Goal: Information Seeking & Learning: Check status

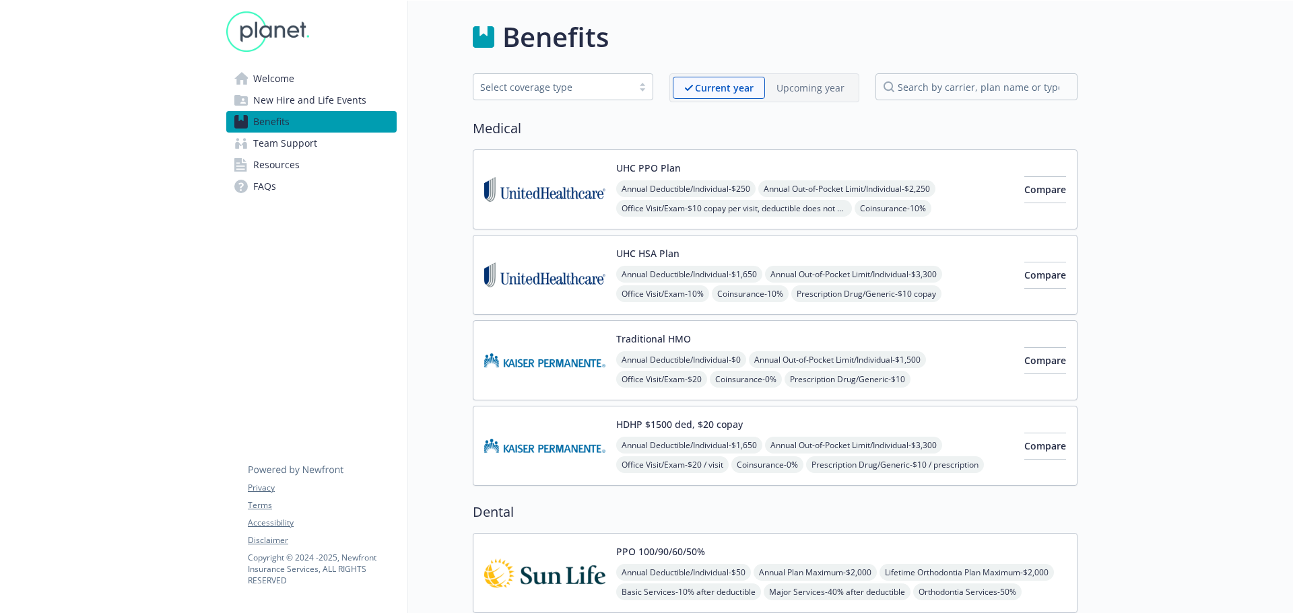
click at [821, 85] on p "Upcoming year" at bounding box center [810, 88] width 68 height 14
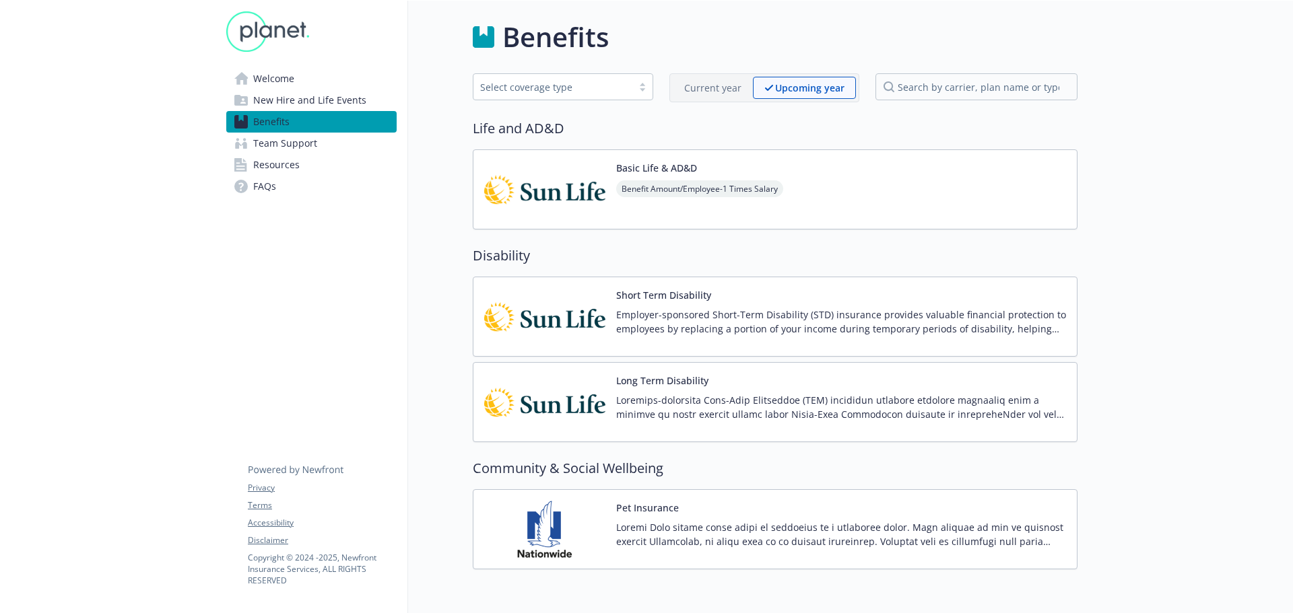
click at [578, 190] on img at bounding box center [544, 189] width 121 height 57
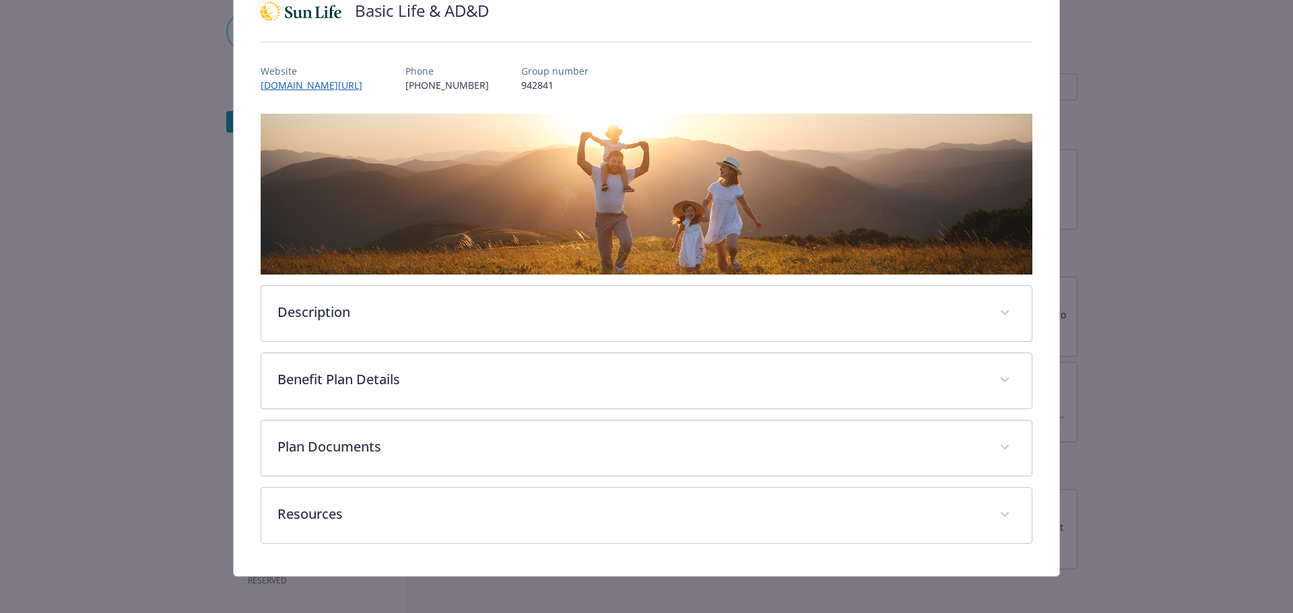
scroll to position [118, 0]
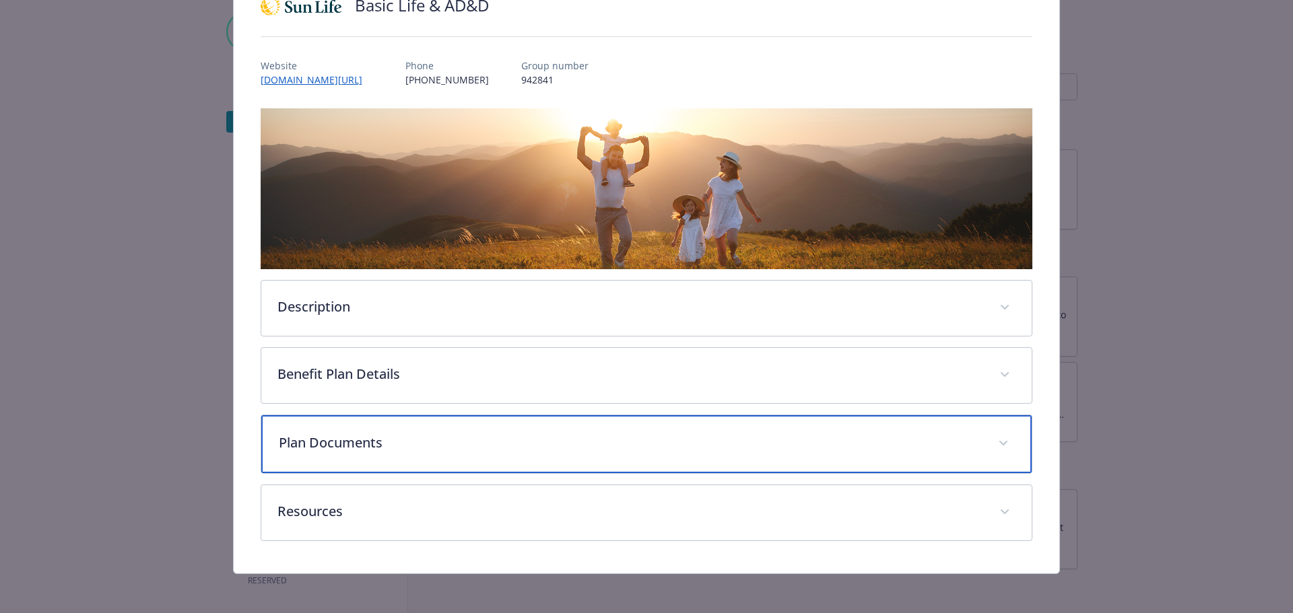
click at [417, 440] on p "Plan Documents" at bounding box center [631, 443] width 704 height 20
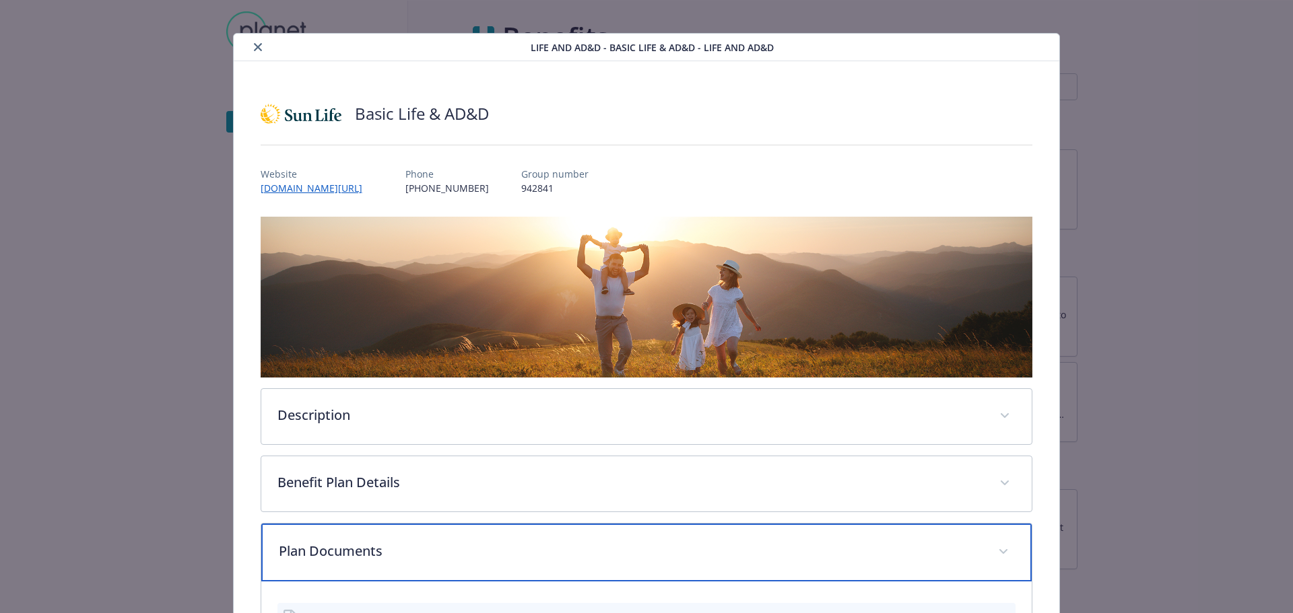
scroll to position [0, 0]
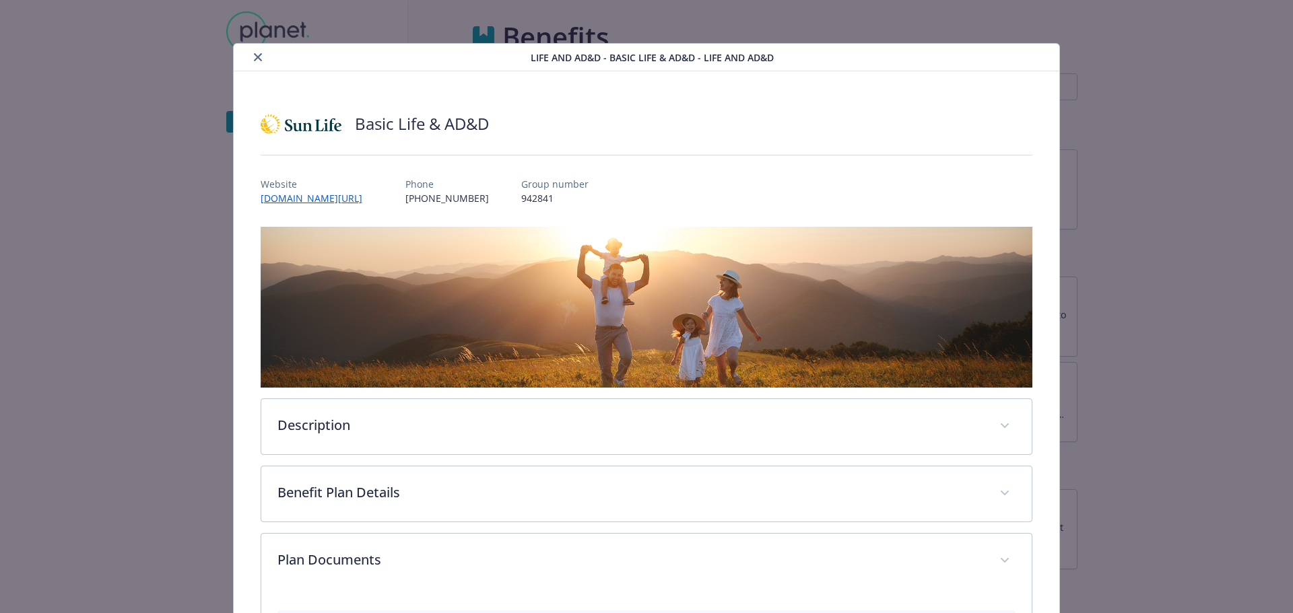
click at [255, 61] on button "close" at bounding box center [258, 57] width 16 height 16
